Goal: Task Accomplishment & Management: Manage account settings

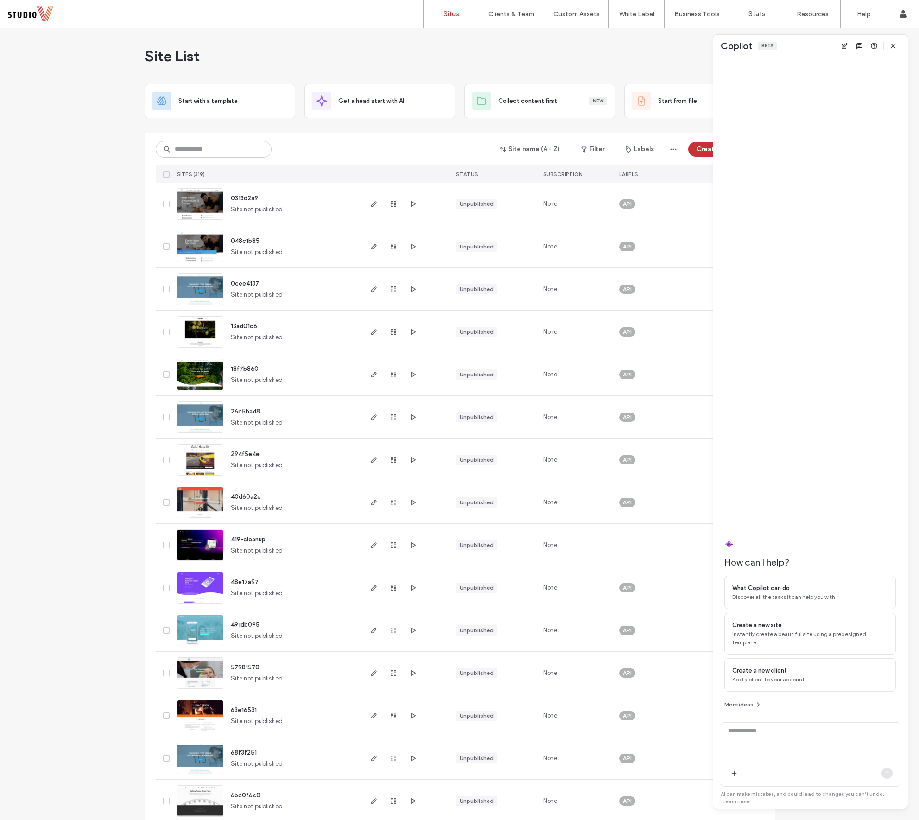
click at [252, 538] on span "419-cleanup" at bounding box center [248, 539] width 35 height 7
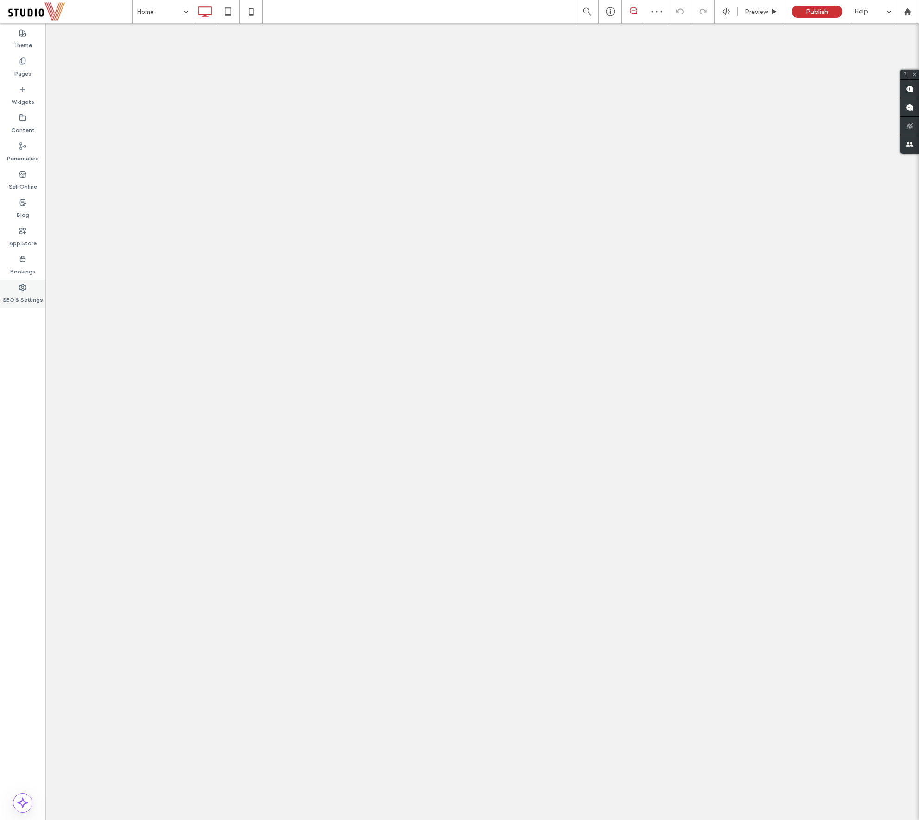
click at [25, 290] on use at bounding box center [22, 287] width 6 height 6
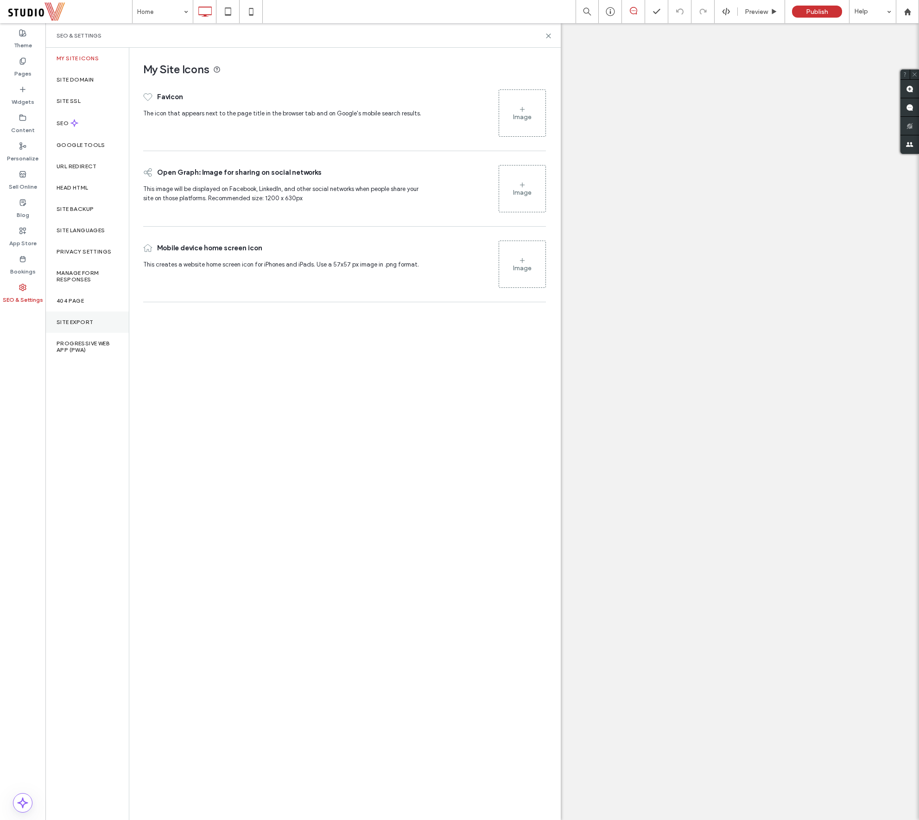
click at [71, 327] on div "Site Export" at bounding box center [86, 321] width 83 height 21
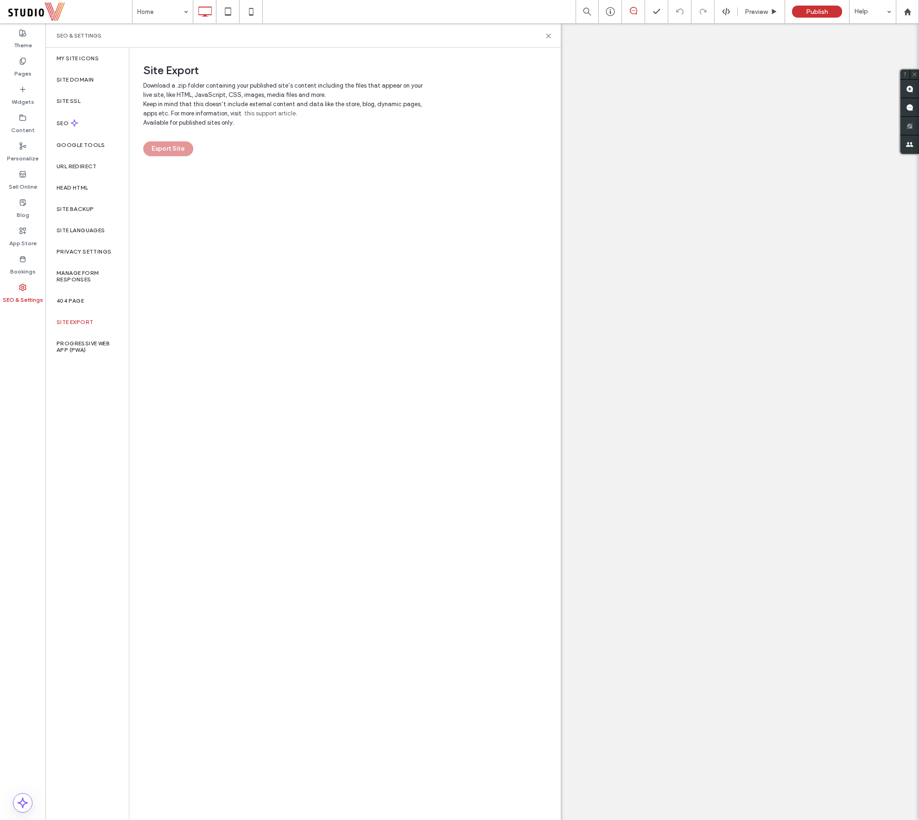
click at [419, 311] on div "Site Export Download a .zip folder containing your published site’s content inc…" at bounding box center [344, 433] width 430 height 771
click at [633, 13] on icon at bounding box center [633, 10] width 7 height 7
click at [634, 9] on icon at bounding box center [633, 10] width 7 height 7
click at [45, 12] on span at bounding box center [69, 11] width 125 height 19
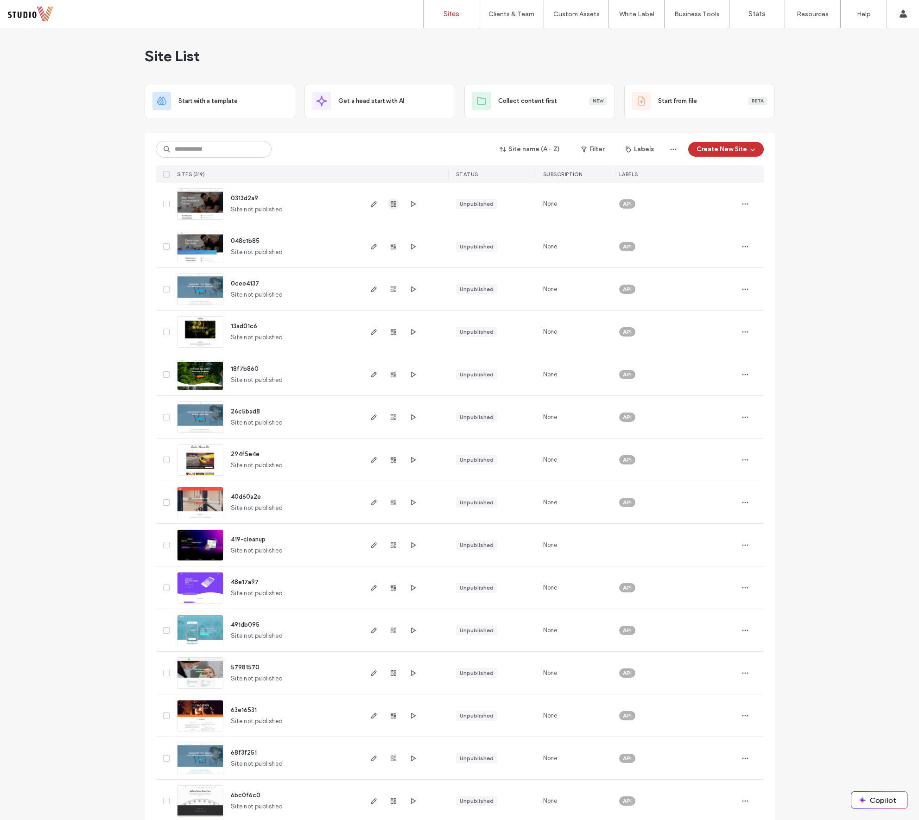
click at [392, 202] on icon "button" at bounding box center [393, 203] width 7 height 7
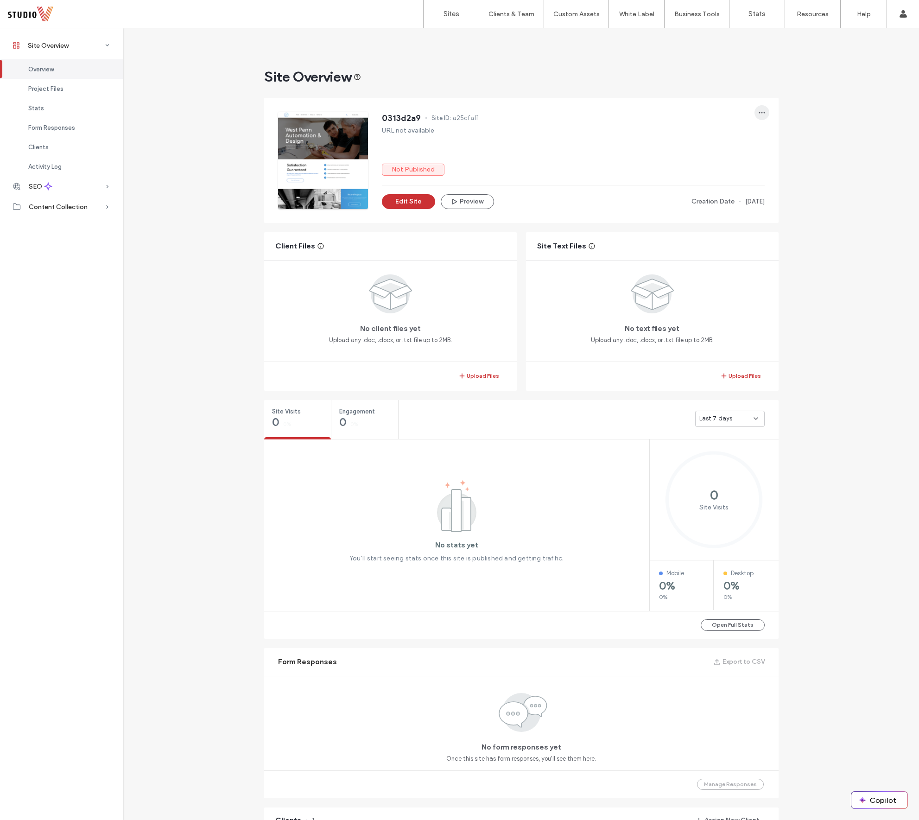
click at [761, 109] on icon "button" at bounding box center [761, 112] width 7 height 7
click at [729, 206] on span "Transfer Site" at bounding box center [718, 206] width 36 height 9
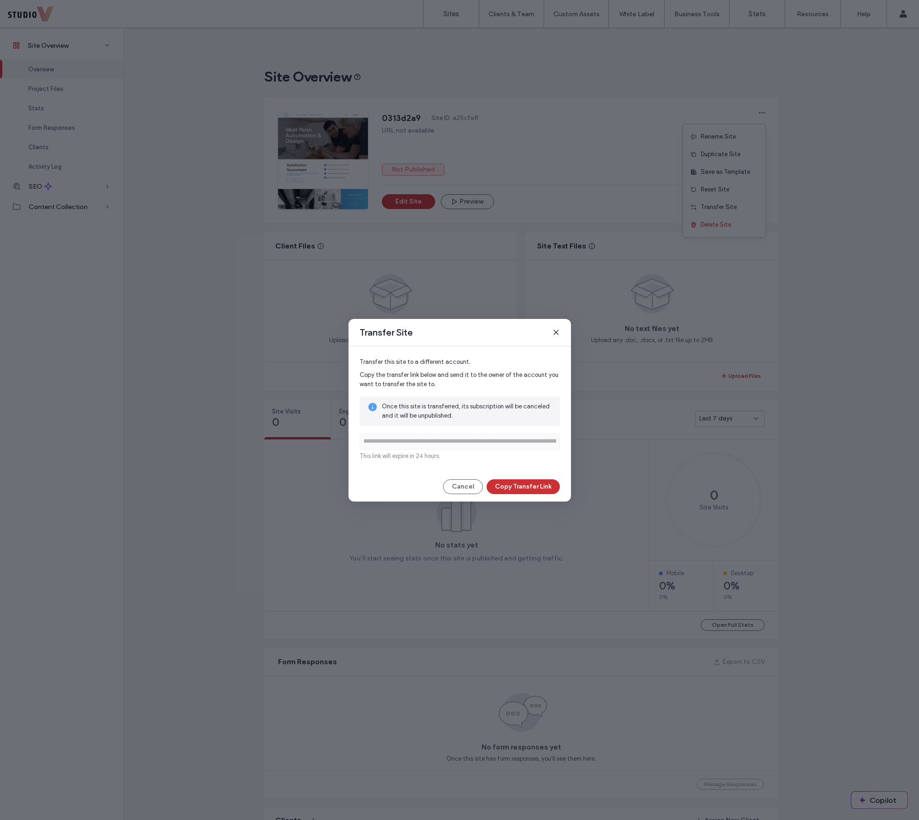
click at [555, 330] on icon at bounding box center [555, 331] width 7 height 7
